Goal: Task Accomplishment & Management: Use online tool/utility

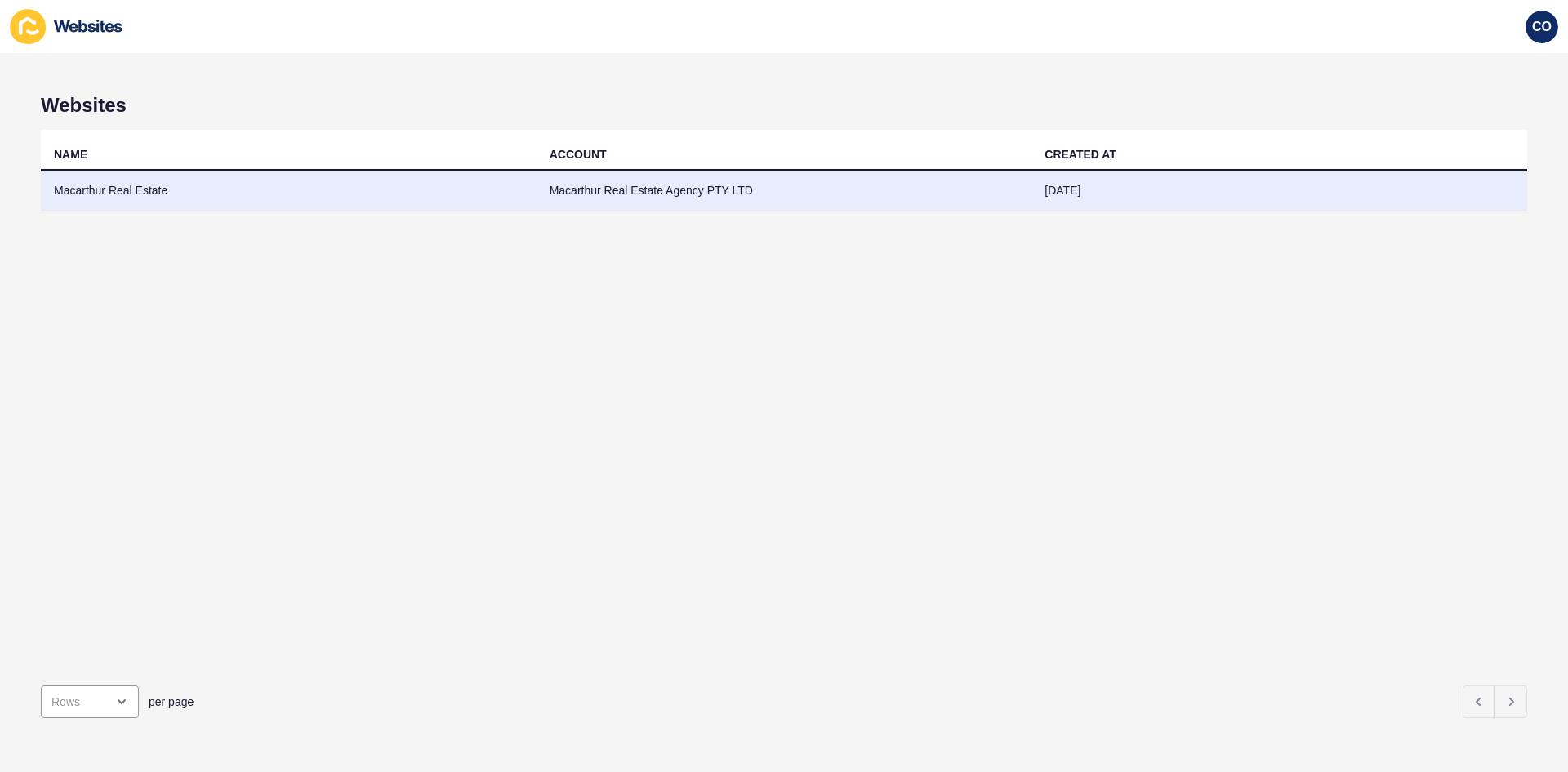
click at [98, 193] on td "Macarthur Real Estate" at bounding box center [289, 191] width 496 height 40
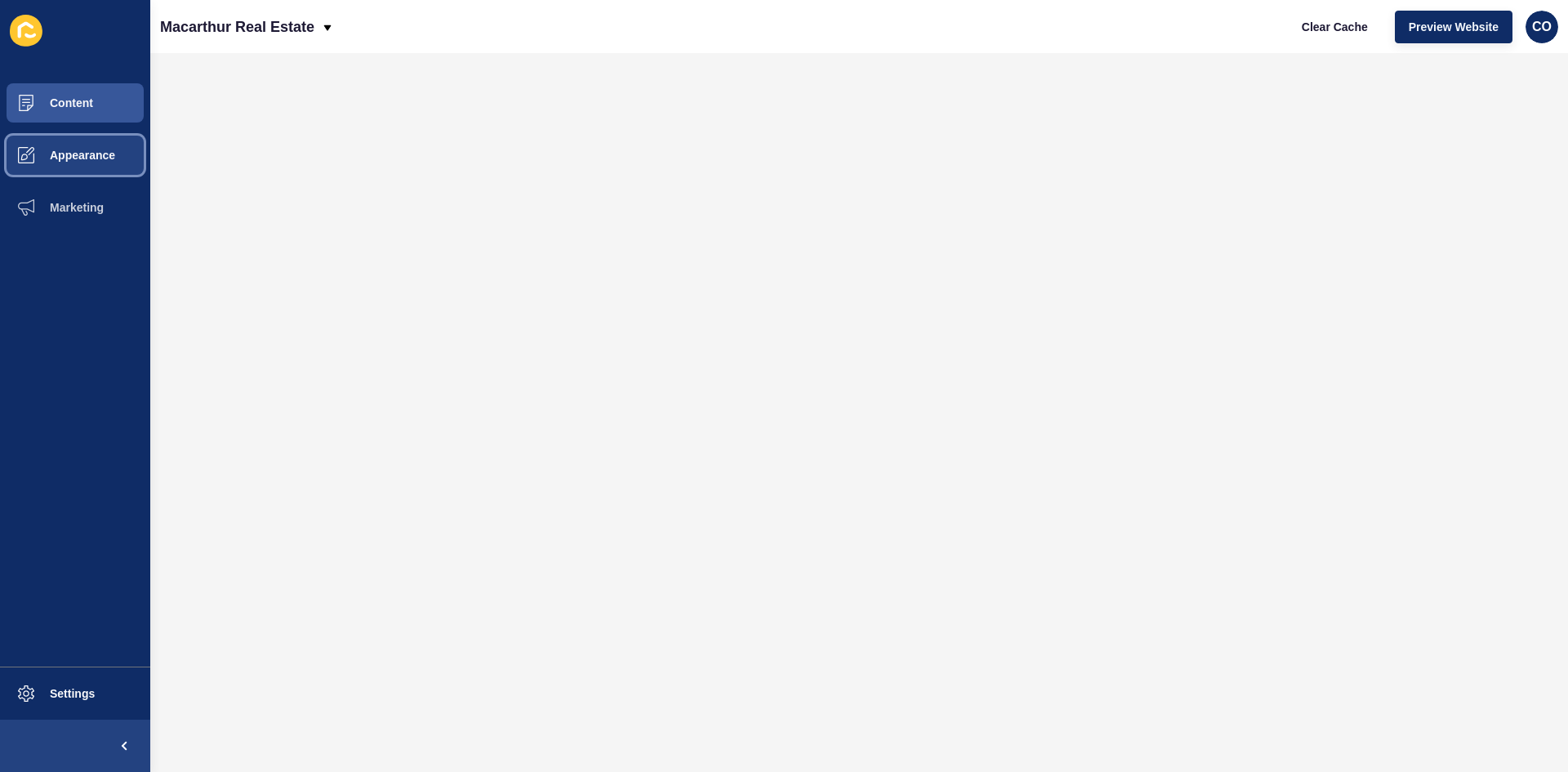
click at [90, 162] on button "Appearance" at bounding box center [75, 155] width 150 height 52
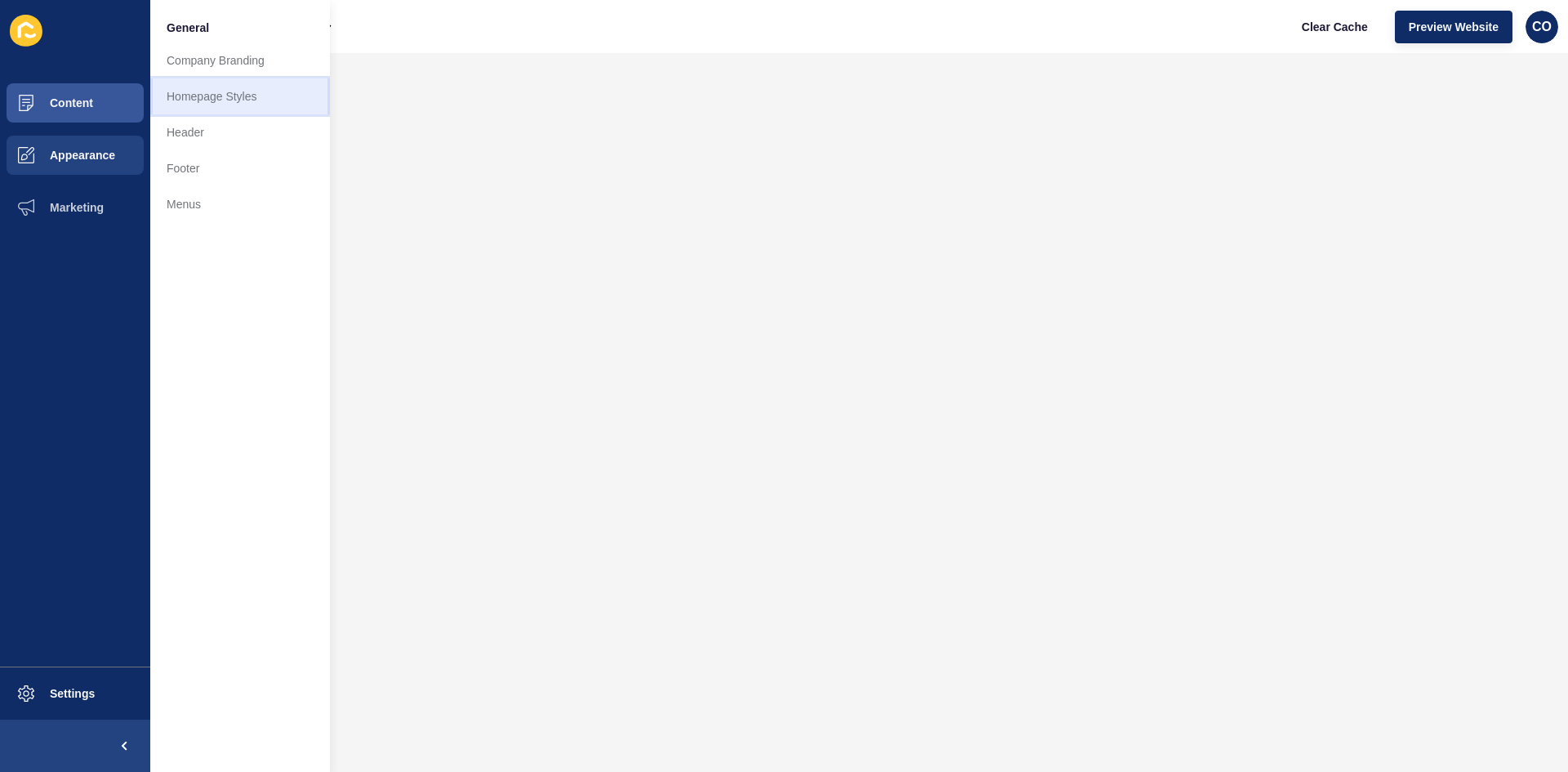
click at [227, 95] on link "Homepage Styles" at bounding box center [239, 96] width 179 height 36
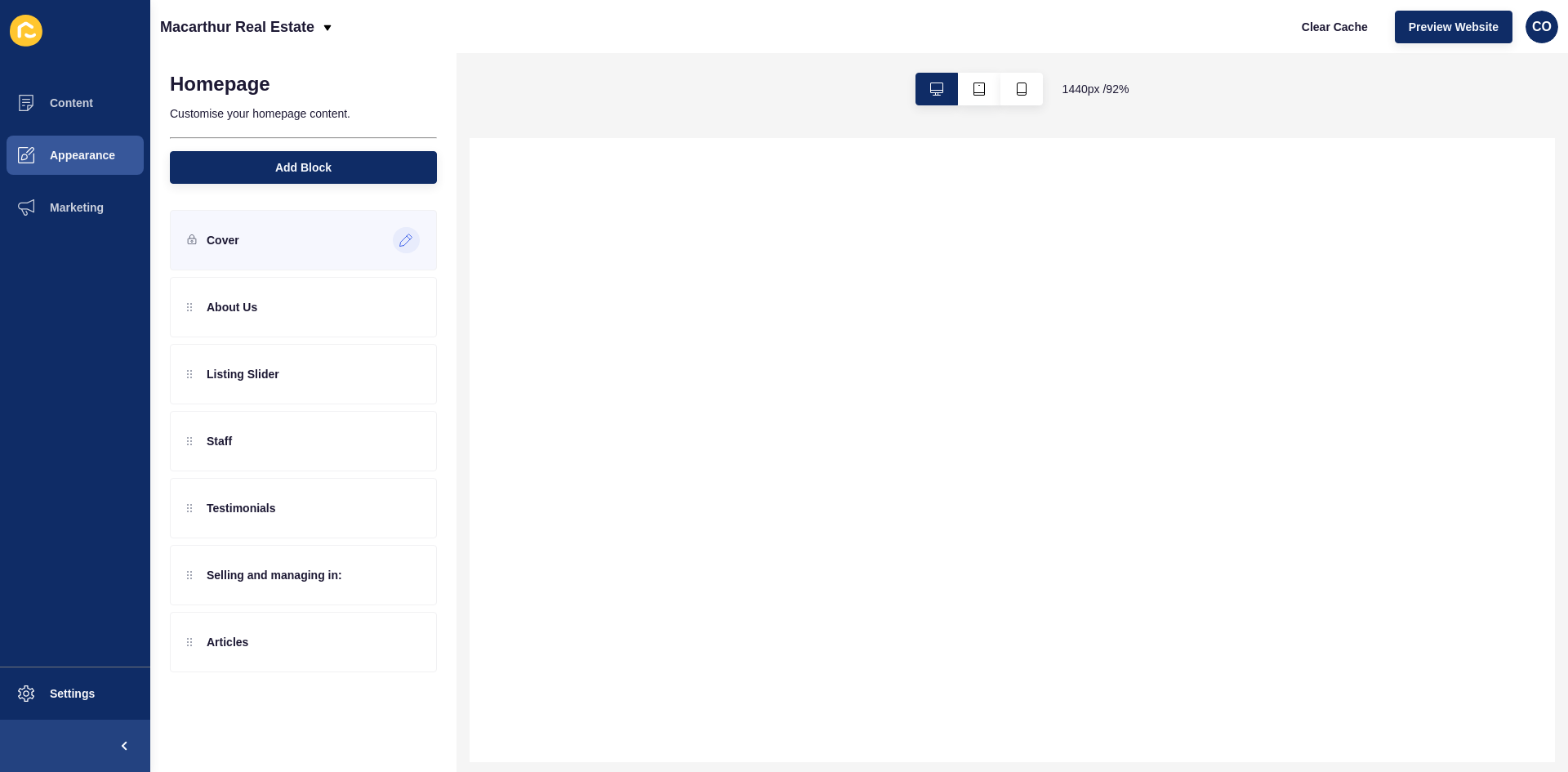
click at [404, 241] on icon at bounding box center [406, 240] width 14 height 13
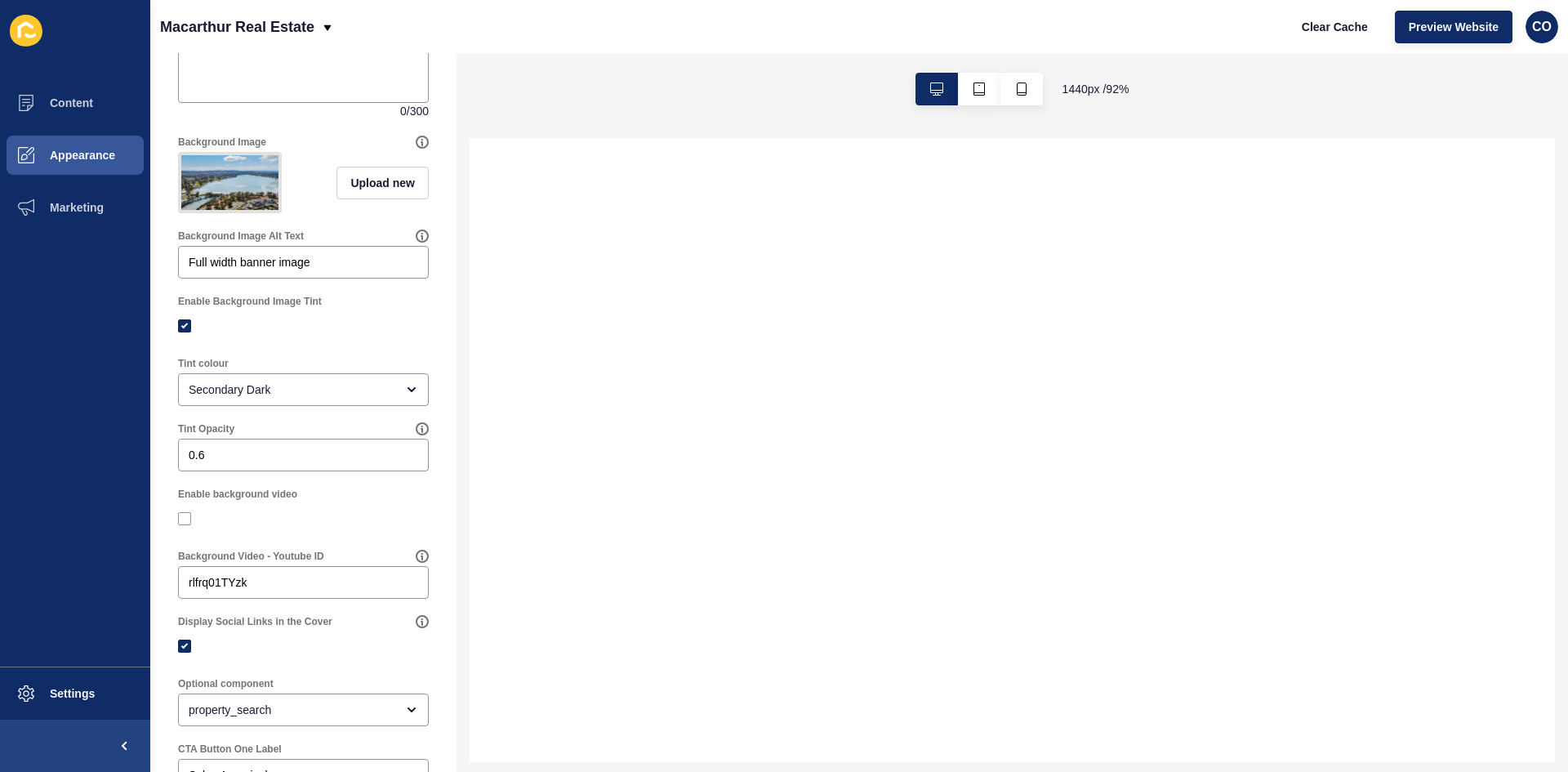
scroll to position [409, 0]
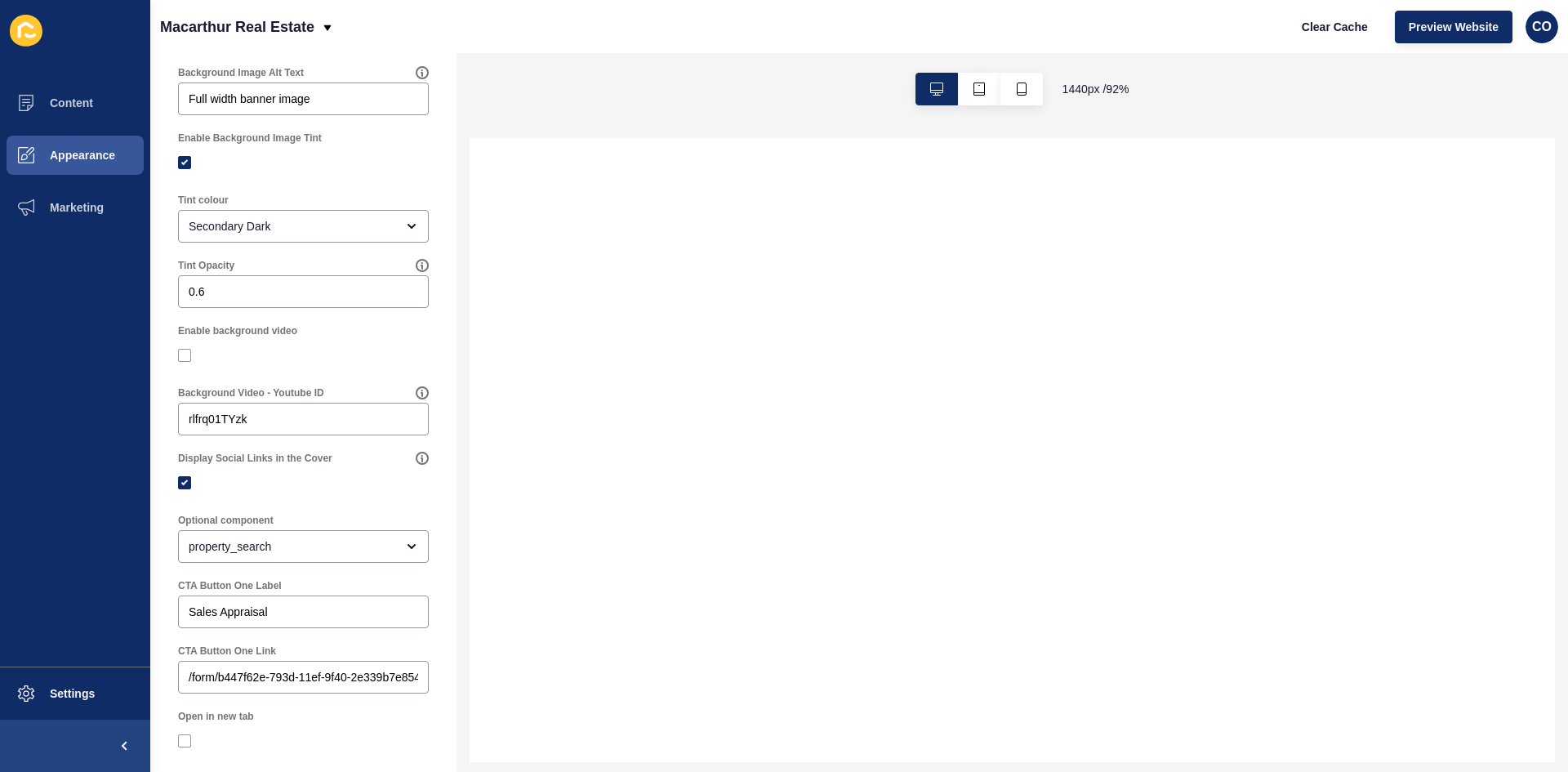
select select
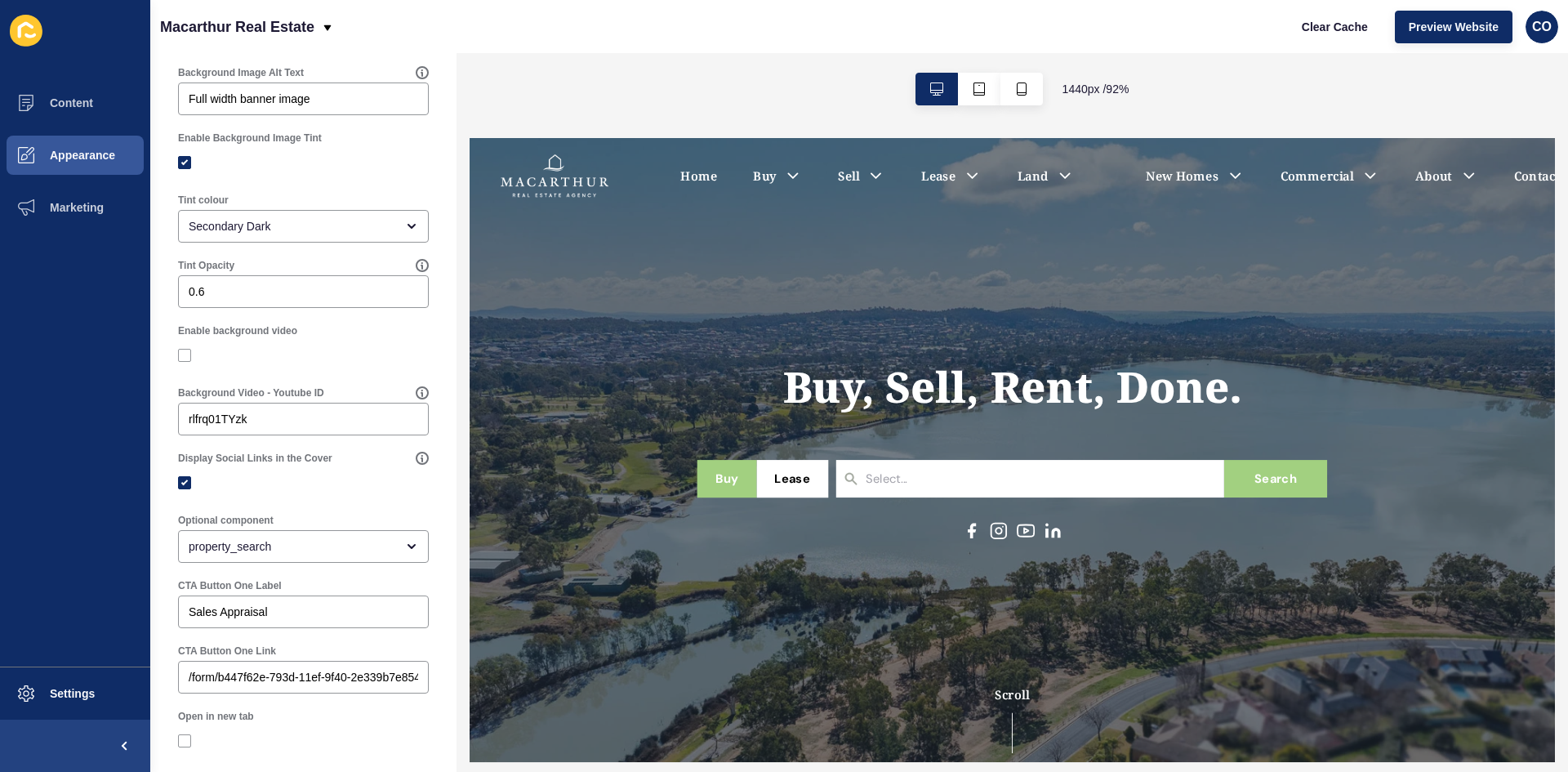
scroll to position [0, 0]
click at [1436, 24] on span "Preview Website" at bounding box center [1453, 27] width 90 height 16
